Goal: Information Seeking & Learning: Learn about a topic

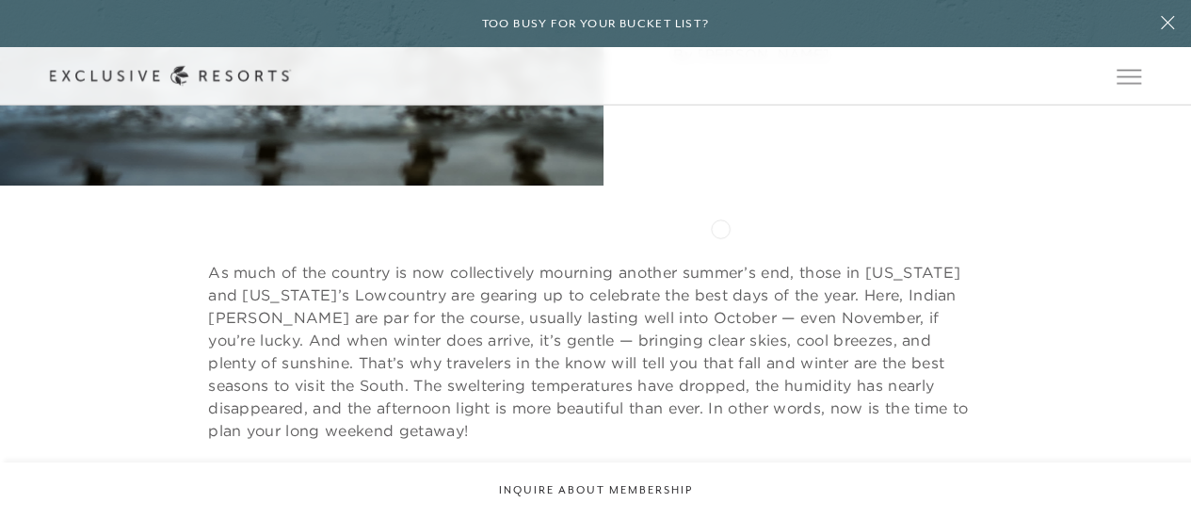
scroll to position [677, 0]
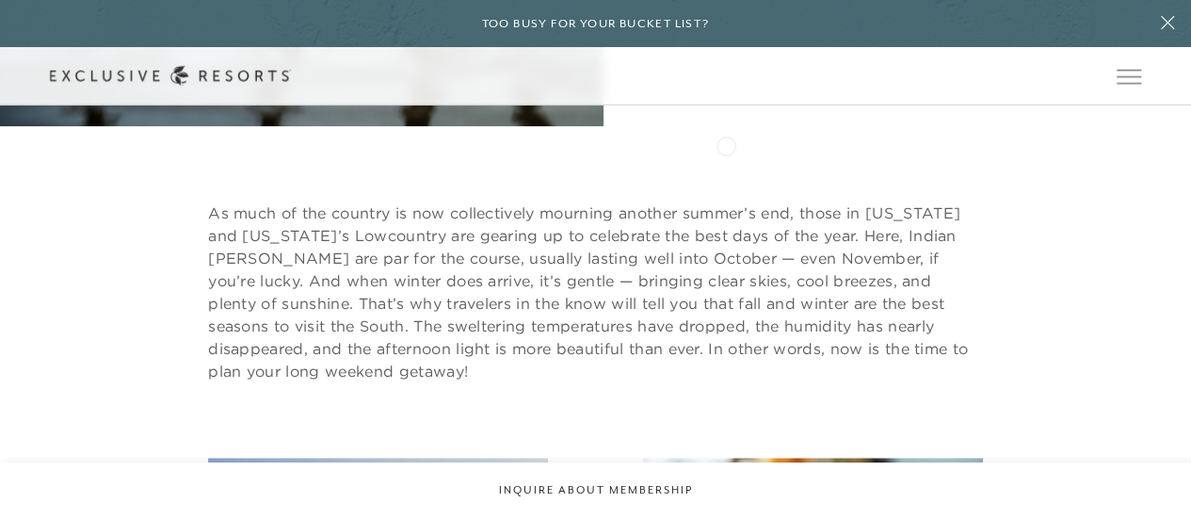
click at [726, 105] on header "Skip to main content Too busy for your bucket list? Not a bucket list. A bluepr…" at bounding box center [595, 52] width 1191 height 105
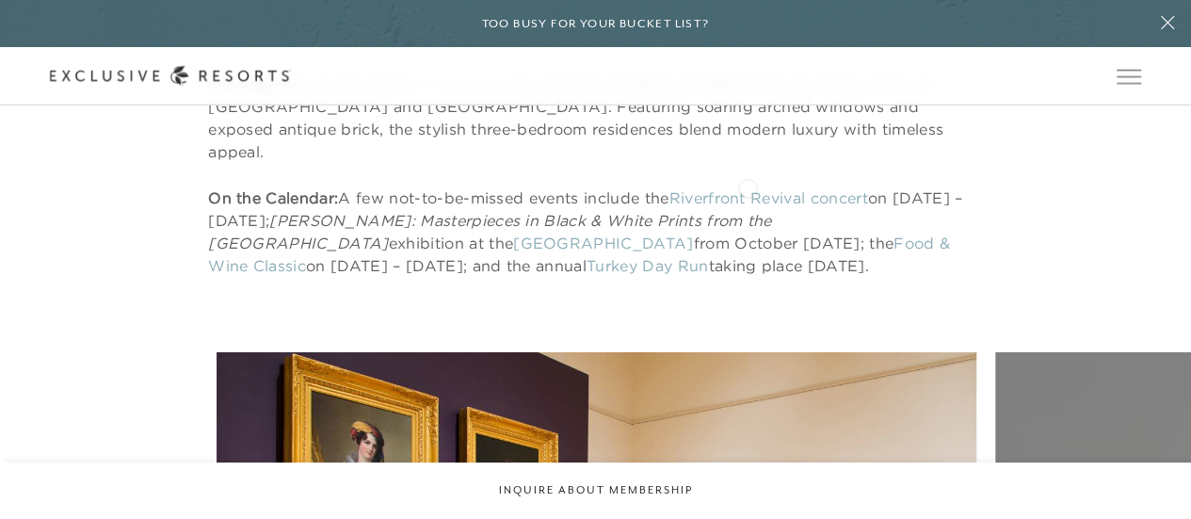
scroll to position [2560, 0]
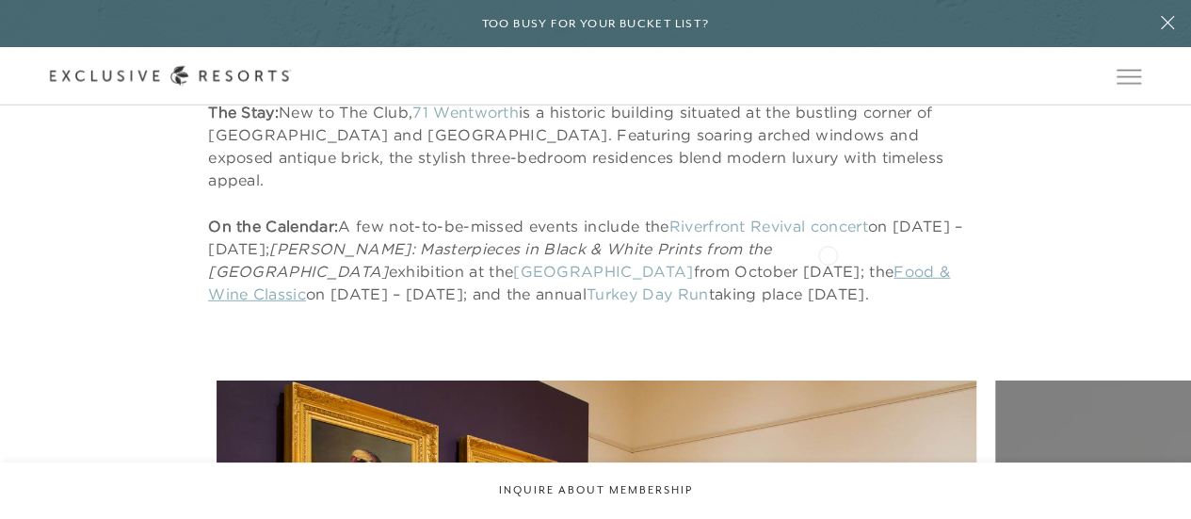
click at [828, 262] on link "Food & Wine Classic" at bounding box center [579, 282] width 742 height 41
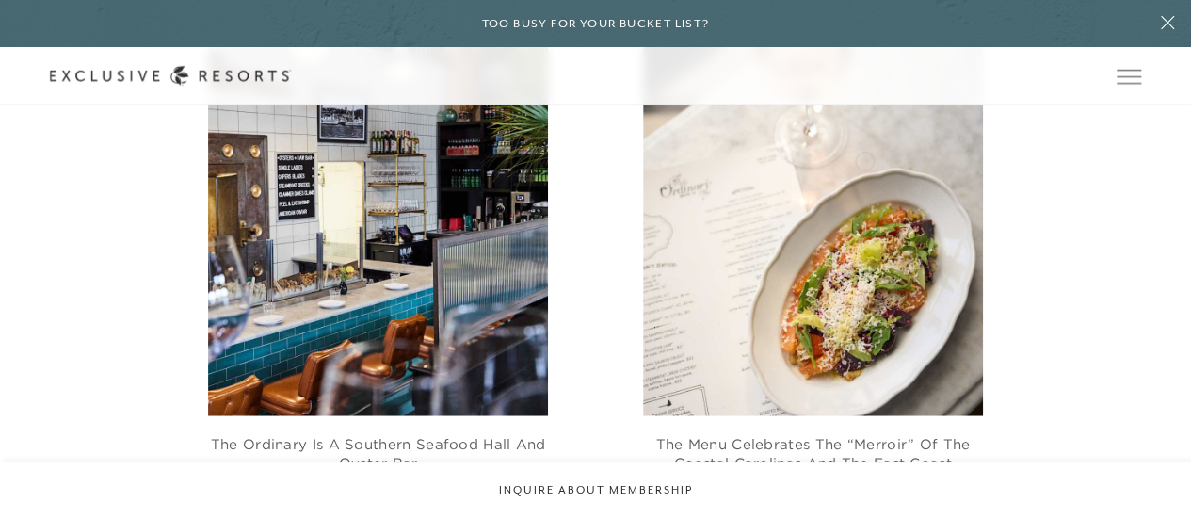
scroll to position [2089, 0]
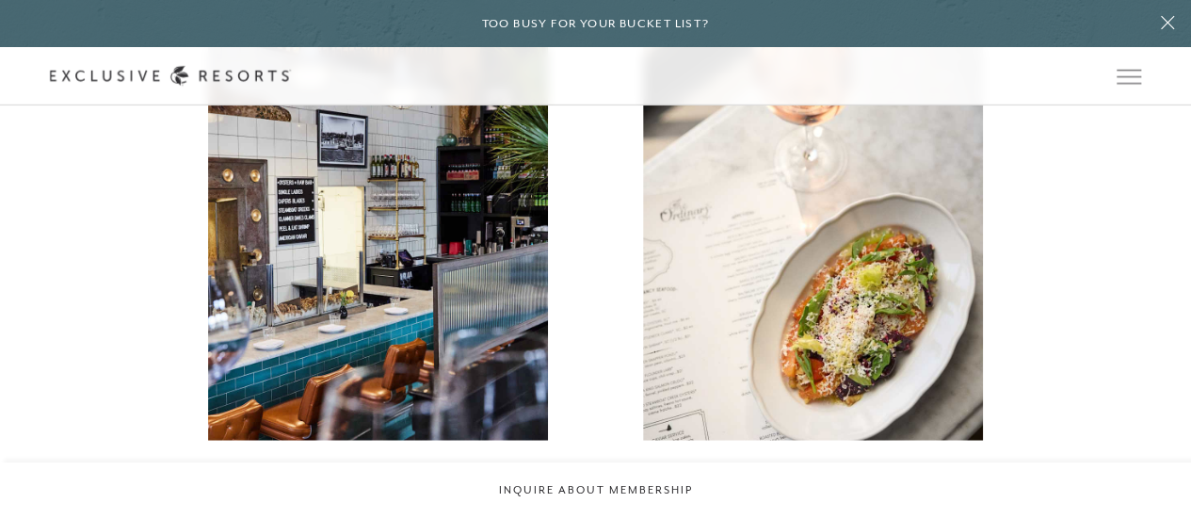
click at [358, 361] on img at bounding box center [378, 214] width 340 height 453
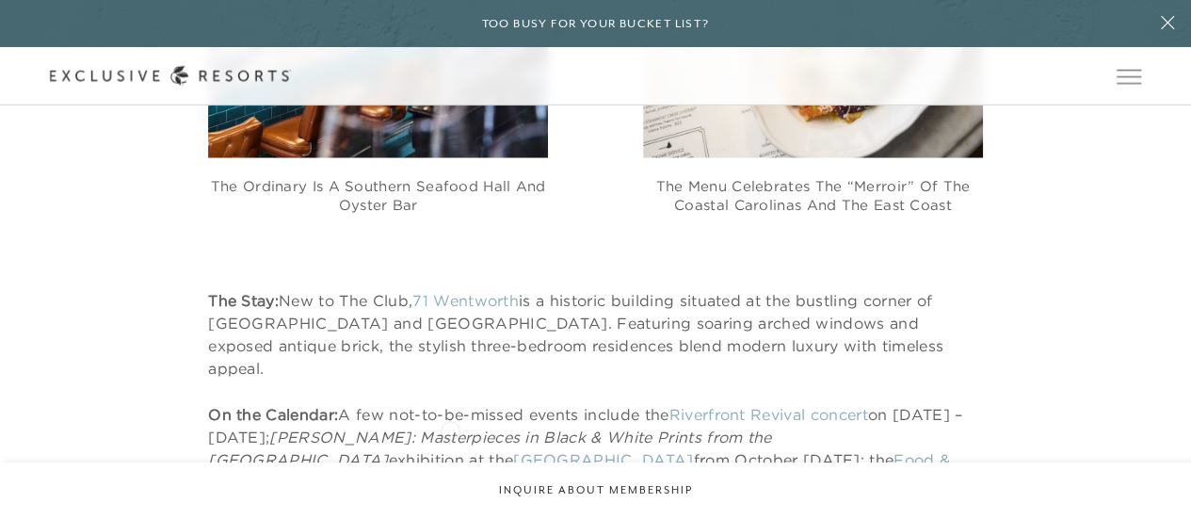
click at [513, 450] on link "[GEOGRAPHIC_DATA]" at bounding box center [603, 459] width 180 height 19
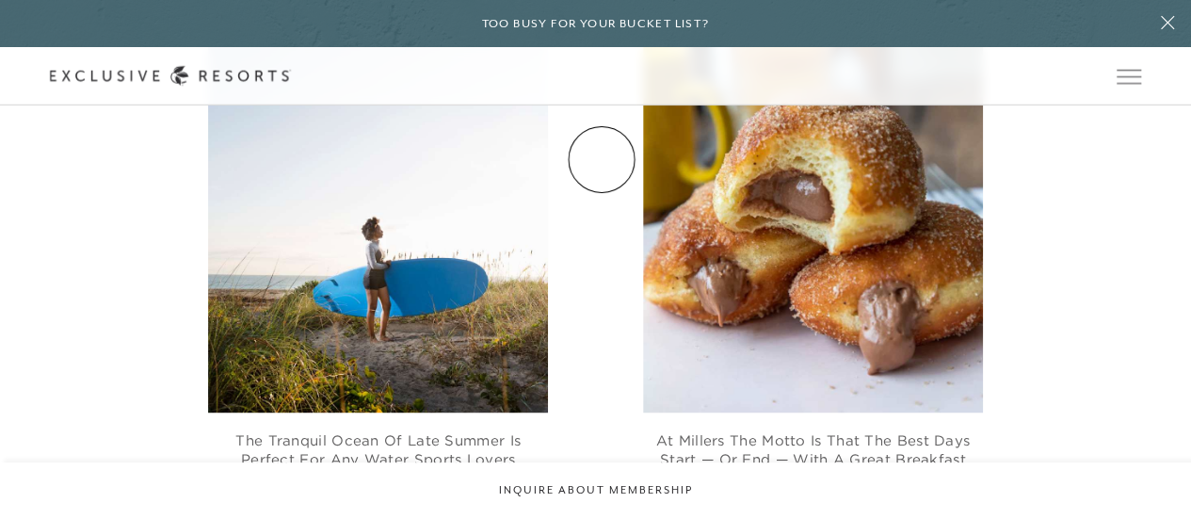
scroll to position [1148, 0]
